Goal: Information Seeking & Learning: Find specific page/section

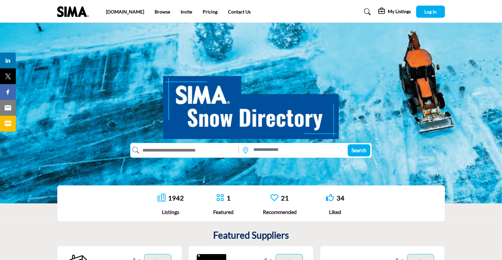
click at [364, 12] on icon at bounding box center [367, 12] width 7 height 7
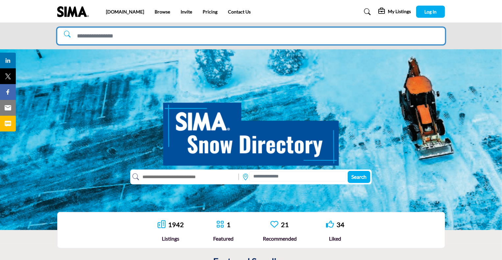
click at [94, 39] on input "Search Solutions" at bounding box center [251, 36] width 388 height 17
type input "*****"
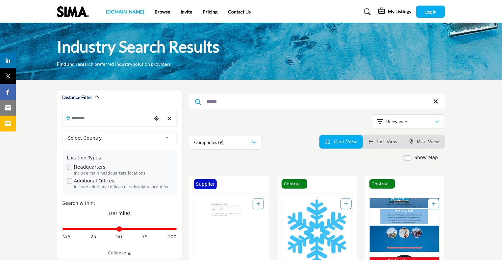
click at [112, 12] on link "[DOMAIN_NAME]" at bounding box center [125, 12] width 38 height 6
